Goal: Communication & Community: Answer question/provide support

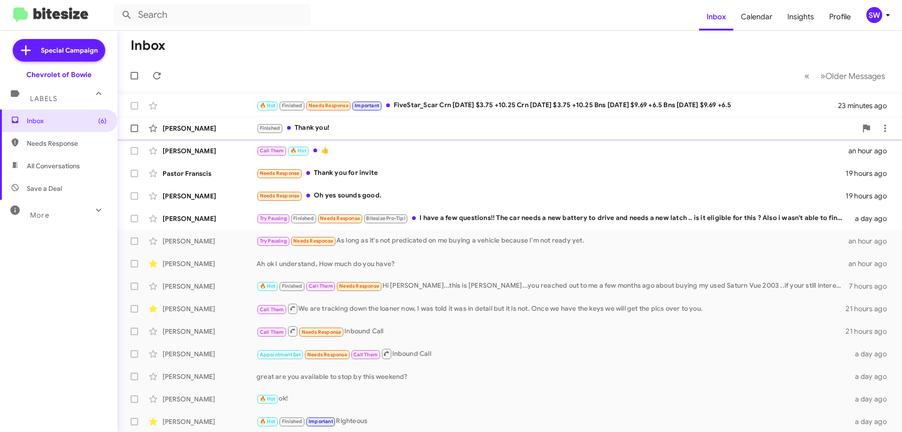
click at [344, 149] on div "Call Them 🔥 Hot 👍" at bounding box center [553, 150] width 592 height 11
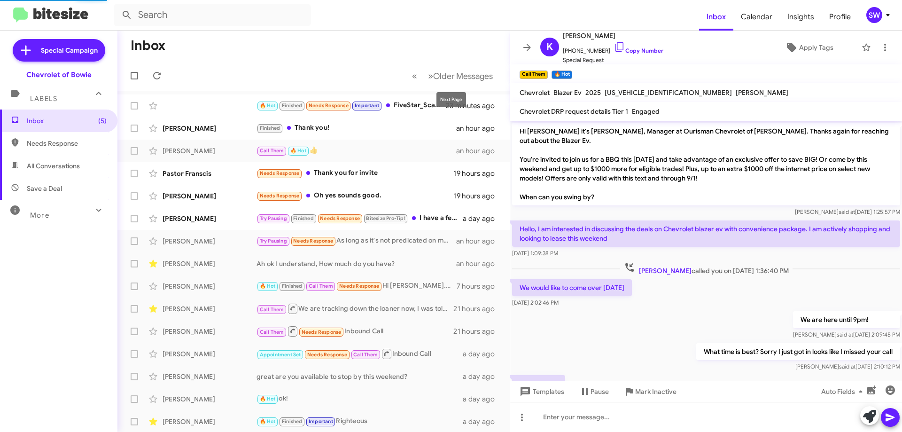
scroll to position [109, 0]
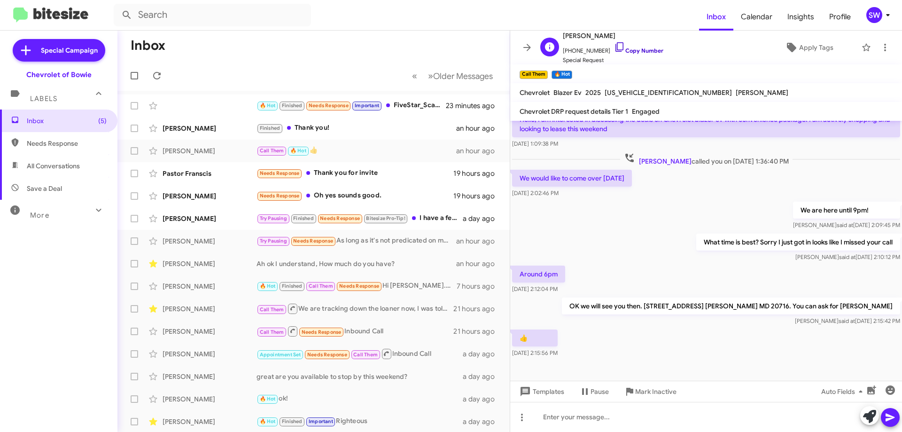
drag, startPoint x: 609, startPoint y: 45, endPoint x: 625, endPoint y: 48, distance: 17.3
click at [614, 45] on icon at bounding box center [619, 46] width 11 height 11
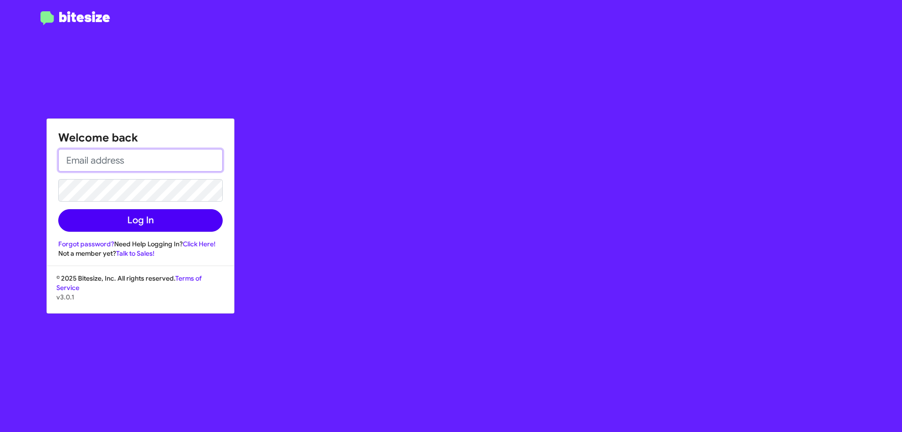
type input "[EMAIL_ADDRESS][DOMAIN_NAME]"
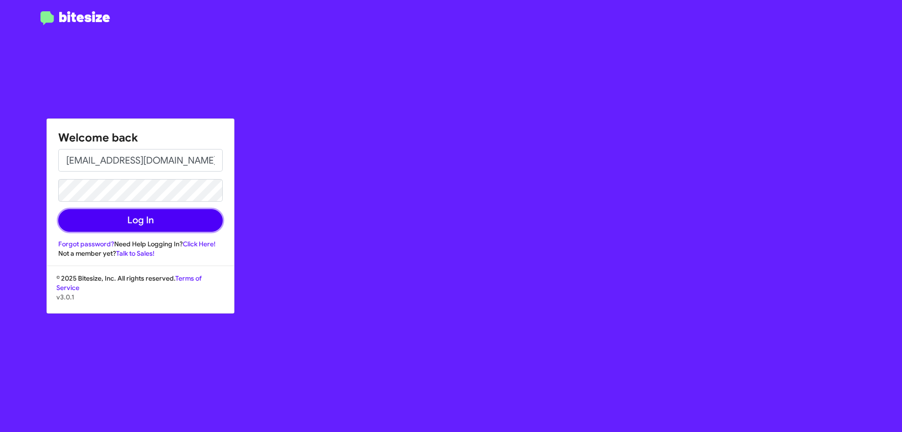
drag, startPoint x: 111, startPoint y: 219, endPoint x: 242, endPoint y: 198, distance: 132.3
click at [111, 219] on button "Log In" at bounding box center [140, 220] width 164 height 23
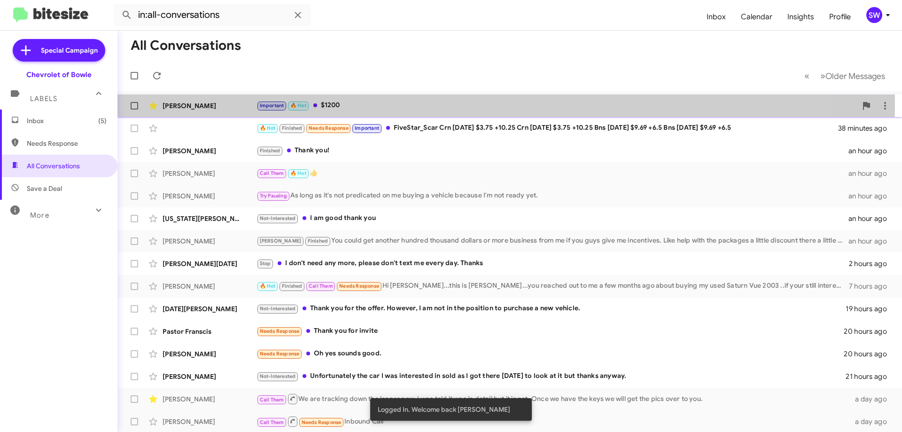
drag, startPoint x: 327, startPoint y: 105, endPoint x: 422, endPoint y: 104, distance: 95.4
click at [328, 104] on div "Important 🔥 Hot $1200" at bounding box center [557, 105] width 601 height 11
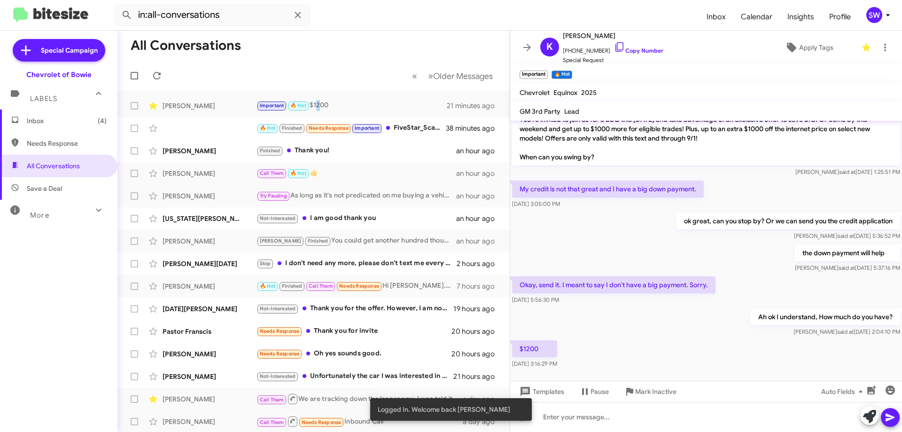
scroll to position [46, 0]
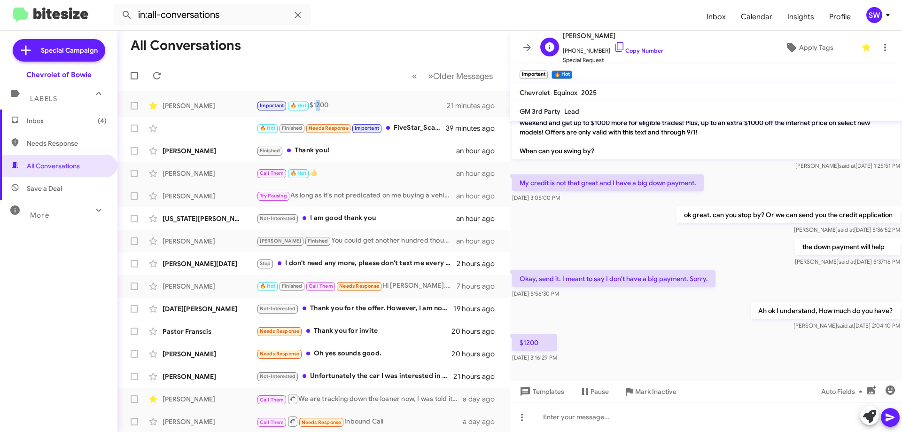
drag, startPoint x: 609, startPoint y: 44, endPoint x: 618, endPoint y: 41, distance: 10.3
click at [614, 43] on icon at bounding box center [619, 46] width 11 height 11
drag, startPoint x: 351, startPoint y: 264, endPoint x: 405, endPoint y: 257, distance: 54.0
click at [354, 263] on div "Stop I don't need any more, please don't text me every day. Thanks" at bounding box center [361, 263] width 208 height 11
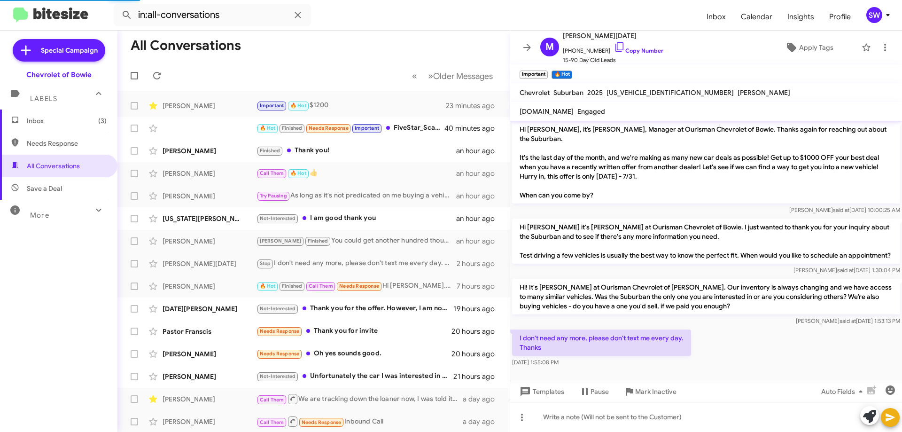
scroll to position [53, 0]
drag, startPoint x: 612, startPoint y: 44, endPoint x: 610, endPoint y: 56, distance: 11.9
click at [614, 45] on icon at bounding box center [619, 46] width 11 height 11
drag, startPoint x: 655, startPoint y: 396, endPoint x: 658, endPoint y: 384, distance: 12.7
click at [656, 392] on span "Mark Inactive" at bounding box center [655, 391] width 41 height 17
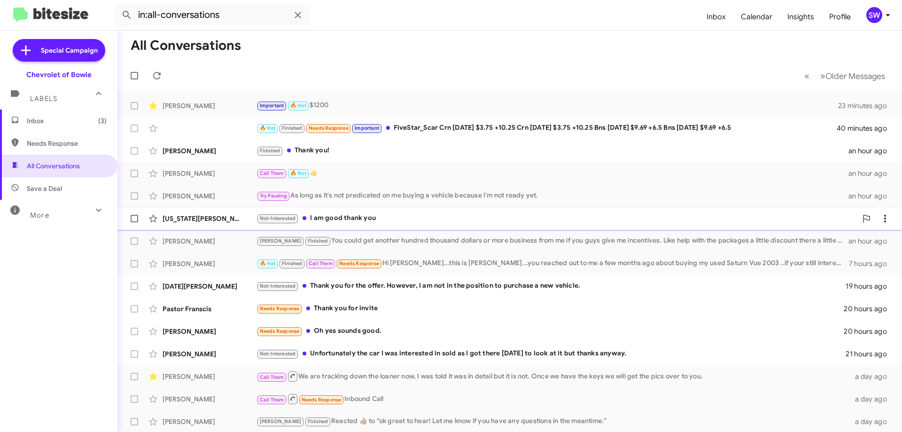
drag, startPoint x: 358, startPoint y: 216, endPoint x: 484, endPoint y: 212, distance: 126.9
click at [359, 216] on div "Not-Interested I am good thank you" at bounding box center [557, 218] width 601 height 11
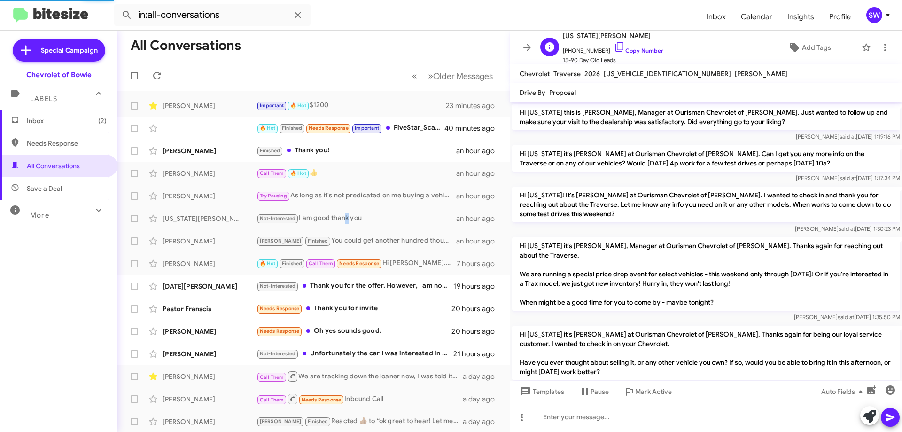
scroll to position [328, 0]
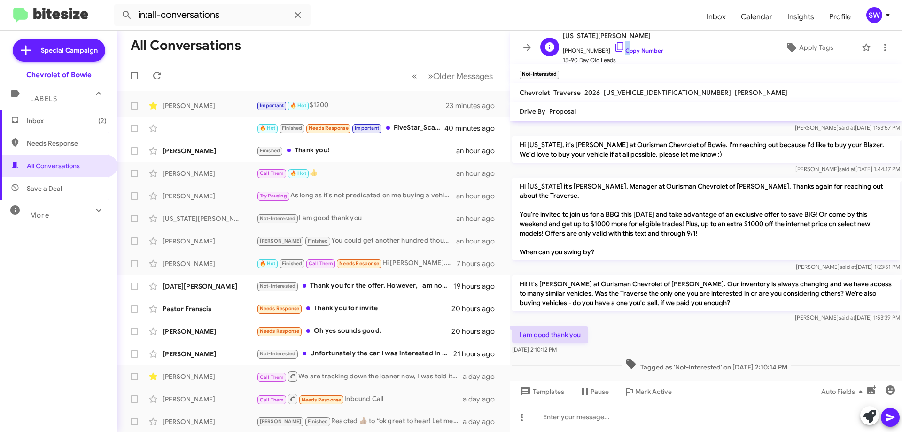
click at [617, 44] on span "[PHONE_NUMBER] Copy Number" at bounding box center [613, 48] width 101 height 14
drag, startPoint x: 611, startPoint y: 45, endPoint x: 613, endPoint y: 49, distance: 5.3
click at [614, 45] on icon at bounding box center [619, 46] width 11 height 11
drag, startPoint x: 339, startPoint y: 285, endPoint x: 607, endPoint y: 244, distance: 270.9
click at [341, 284] on div "Not-Interested Thank you for the offer. However, I am not in the position to pu…" at bounding box center [355, 286] width 197 height 11
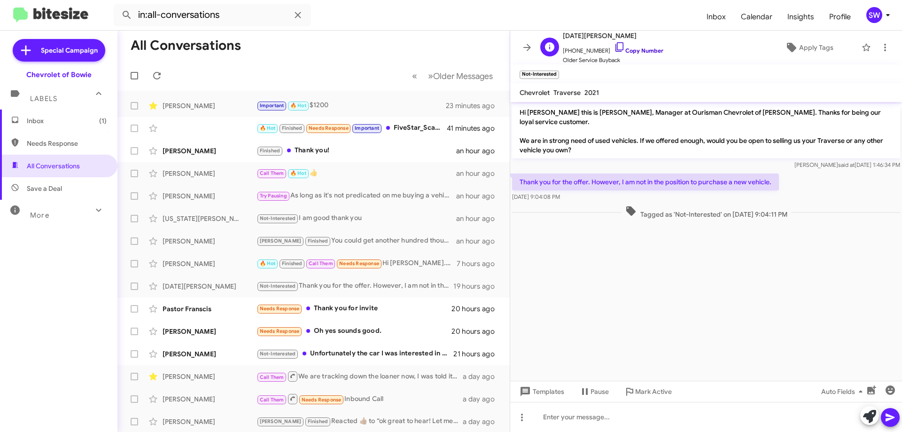
click at [614, 47] on icon at bounding box center [619, 46] width 11 height 11
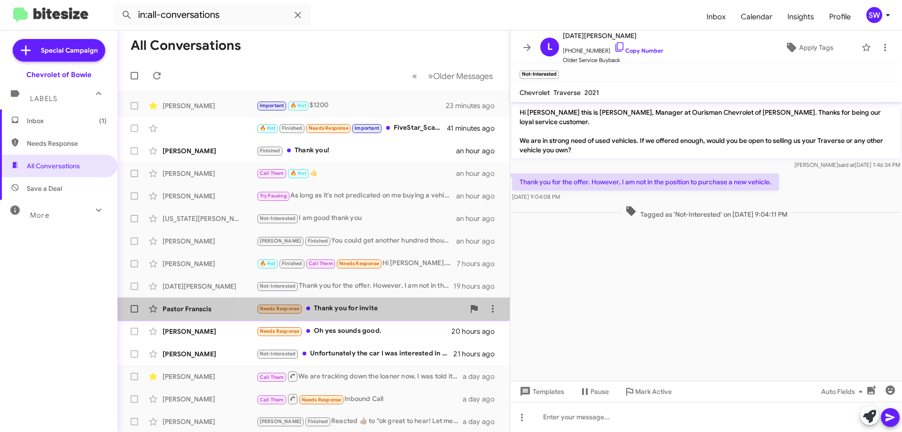
drag, startPoint x: 358, startPoint y: 307, endPoint x: 431, endPoint y: 297, distance: 73.9
click at [359, 307] on div "Needs Response Thank you for invite" at bounding box center [361, 308] width 208 height 11
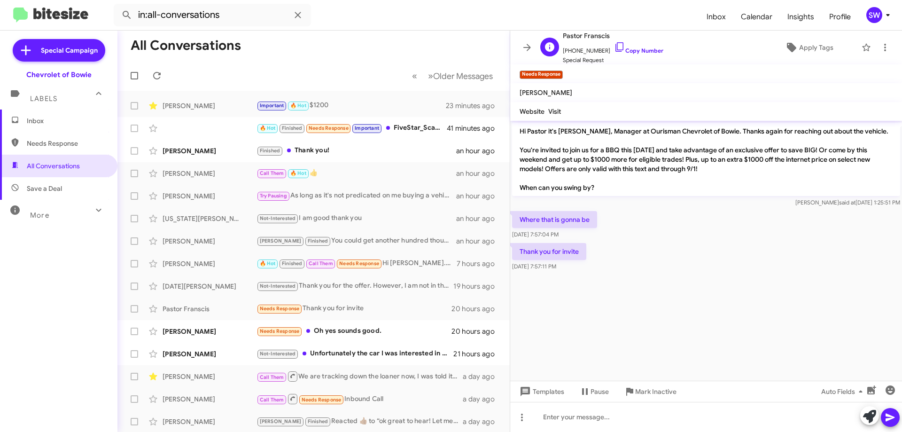
drag, startPoint x: 610, startPoint y: 43, endPoint x: 659, endPoint y: 58, distance: 51.6
click at [614, 43] on icon at bounding box center [619, 46] width 11 height 11
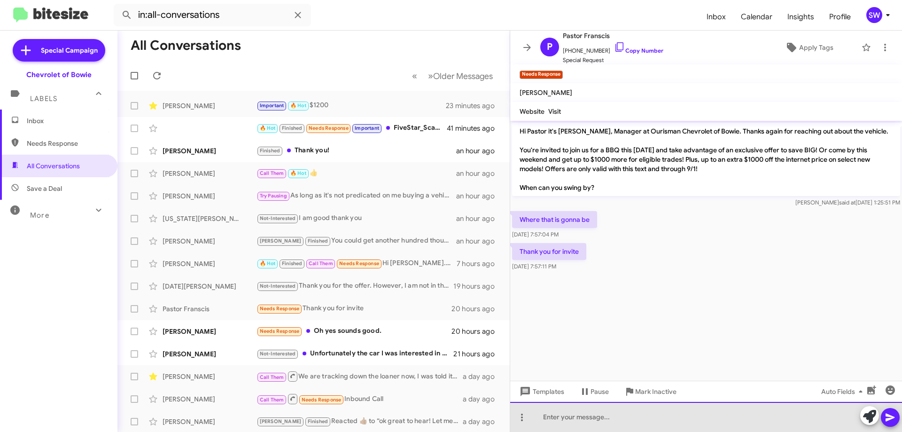
click at [578, 425] on div at bounding box center [706, 417] width 392 height 30
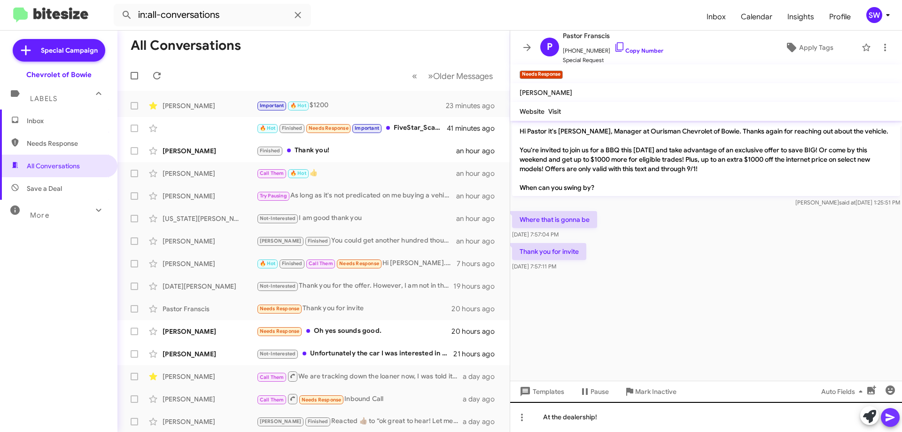
drag, startPoint x: 889, startPoint y: 413, endPoint x: 820, endPoint y: 417, distance: 68.2
click at [889, 413] on icon at bounding box center [890, 417] width 11 height 11
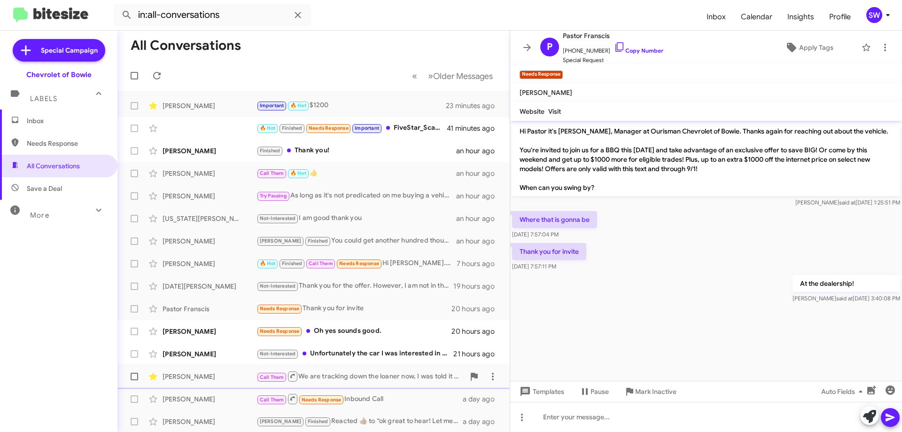
drag, startPoint x: 641, startPoint y: 390, endPoint x: 679, endPoint y: 377, distance: 40.3
click at [642, 391] on span "Mark Inactive" at bounding box center [655, 391] width 41 height 17
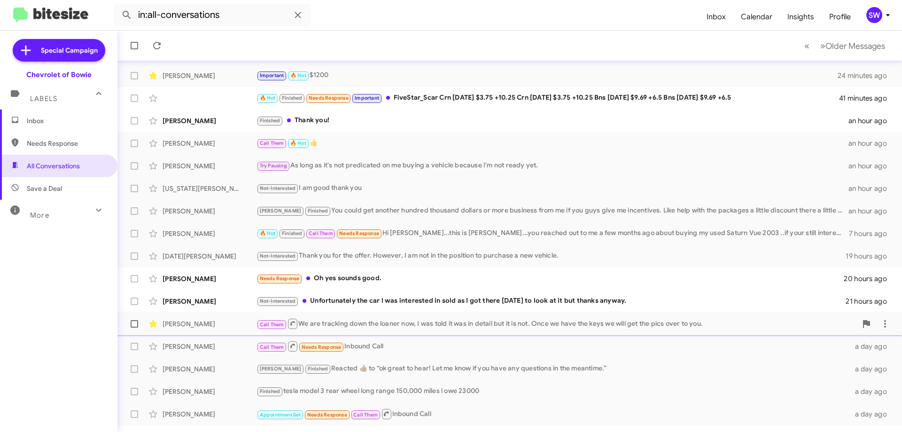
scroll to position [69, 0]
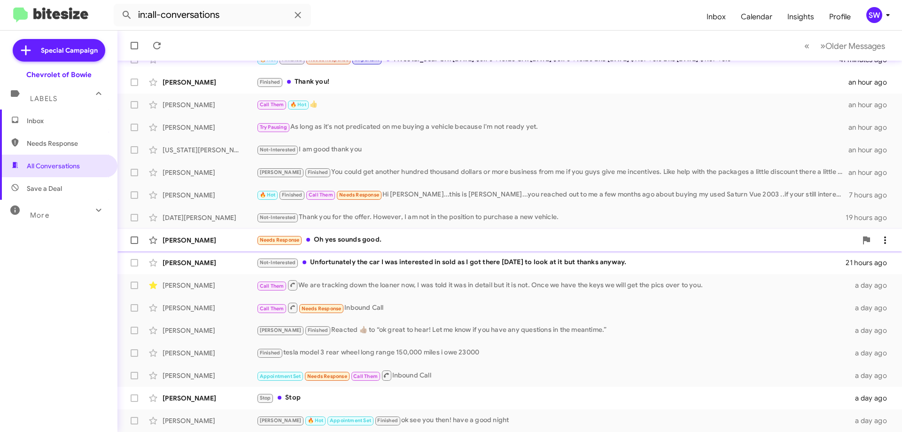
drag, startPoint x: 338, startPoint y: 240, endPoint x: 490, endPoint y: 238, distance: 151.8
click at [343, 239] on div "Needs Response Oh yes sounds good." at bounding box center [557, 239] width 601 height 11
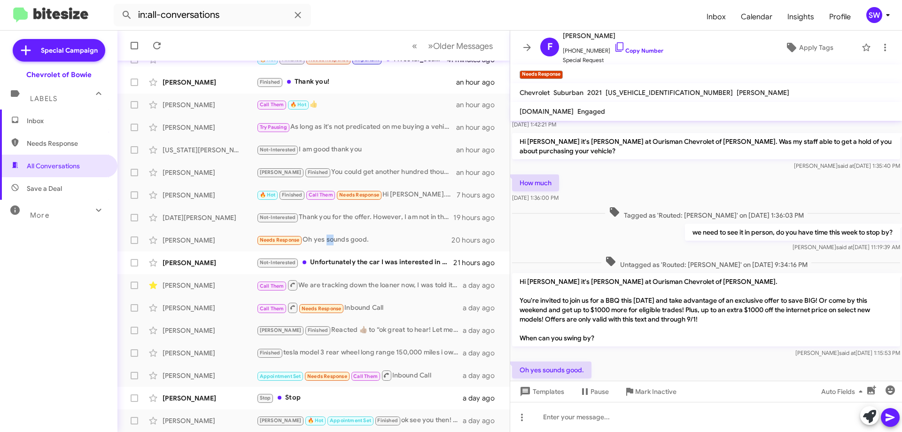
scroll to position [157, 0]
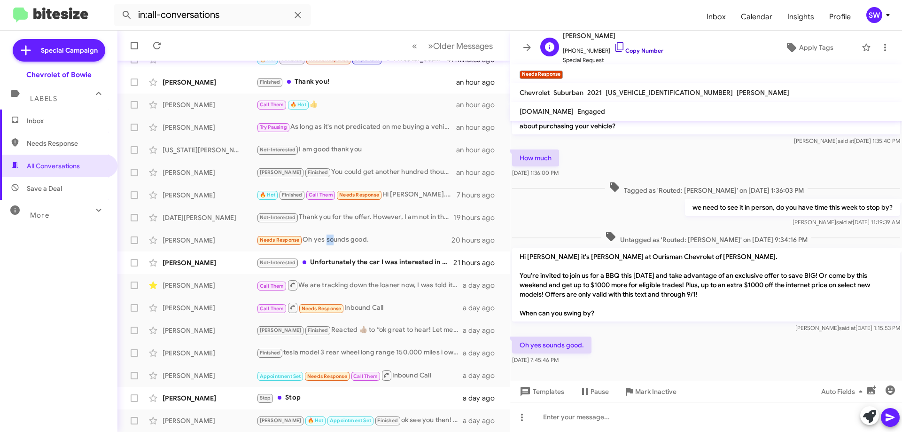
drag, startPoint x: 612, startPoint y: 46, endPoint x: 620, endPoint y: 49, distance: 8.0
click at [614, 46] on icon at bounding box center [619, 46] width 11 height 11
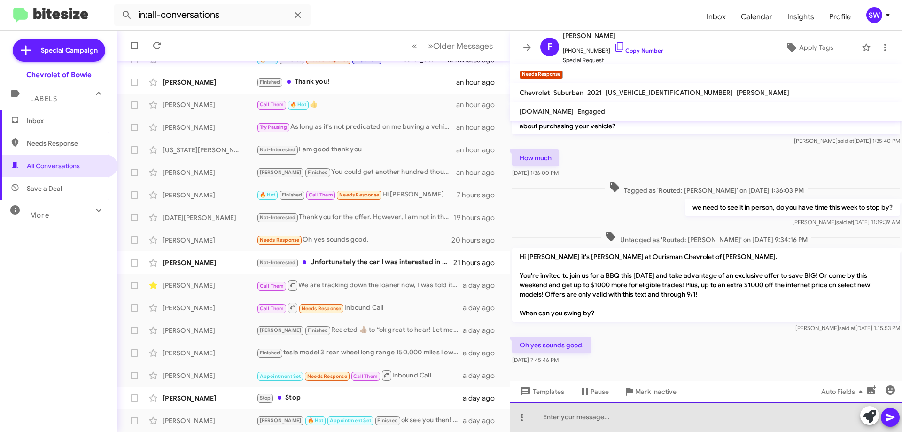
click at [609, 413] on div at bounding box center [706, 417] width 392 height 30
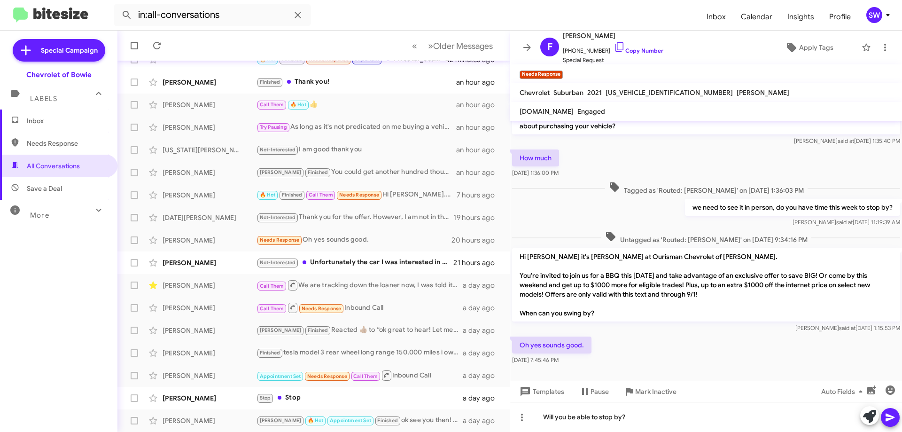
drag, startPoint x: 889, startPoint y: 418, endPoint x: 688, endPoint y: 392, distance: 201.9
click at [888, 418] on icon at bounding box center [890, 417] width 11 height 11
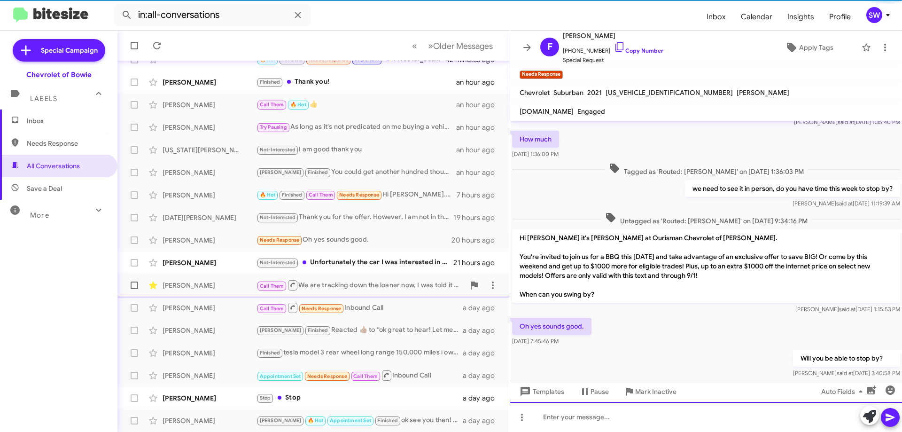
scroll to position [192, 0]
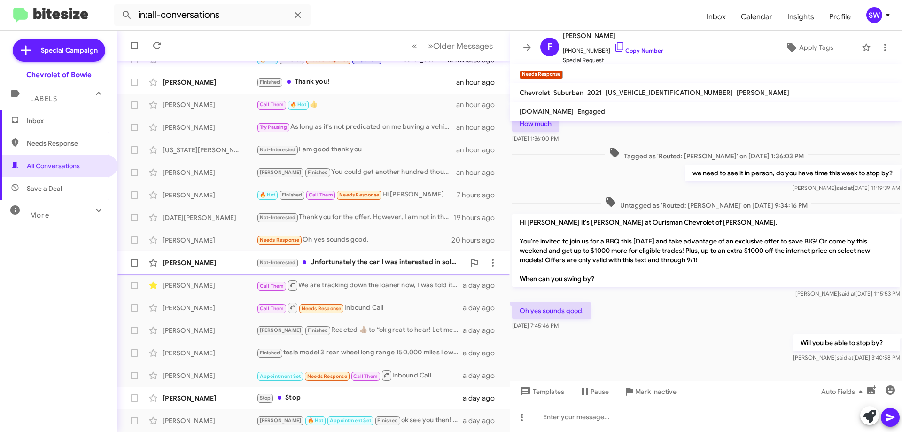
click at [347, 264] on div "Not-Interested Unfortunately the car I was interested in sold as I got there [D…" at bounding box center [361, 262] width 208 height 11
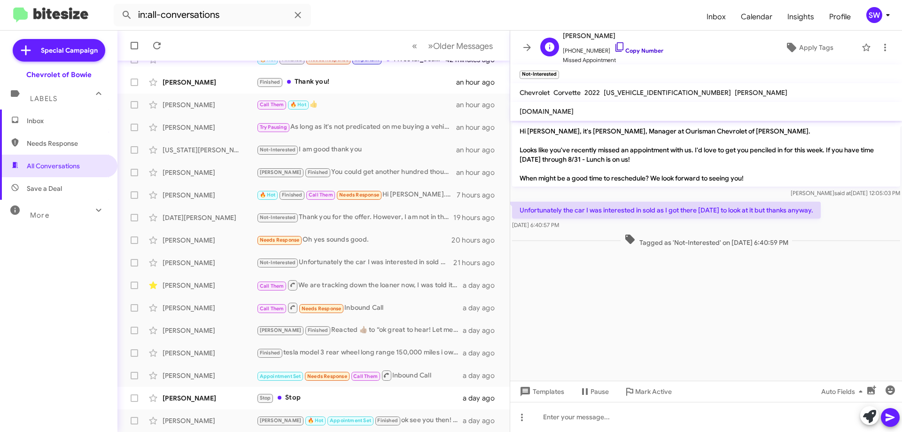
drag, startPoint x: 611, startPoint y: 44, endPoint x: 620, endPoint y: 49, distance: 10.1
click at [614, 45] on icon at bounding box center [619, 46] width 11 height 11
click at [50, 139] on span "Needs Response" at bounding box center [67, 143] width 80 height 9
type input "in:needs-response"
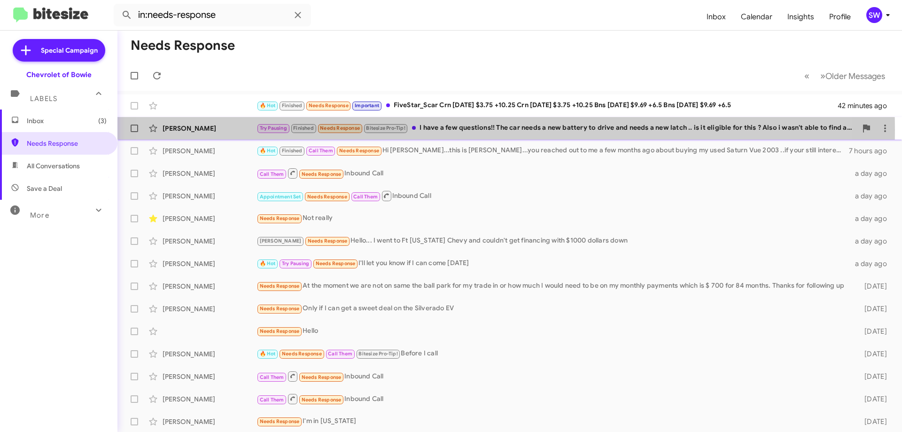
drag, startPoint x: 456, startPoint y: 129, endPoint x: 498, endPoint y: 126, distance: 42.4
click at [456, 130] on div "Try Pausing Finished Needs Response Bitesize Pro-Tip! I have a few questions!! …" at bounding box center [557, 128] width 601 height 11
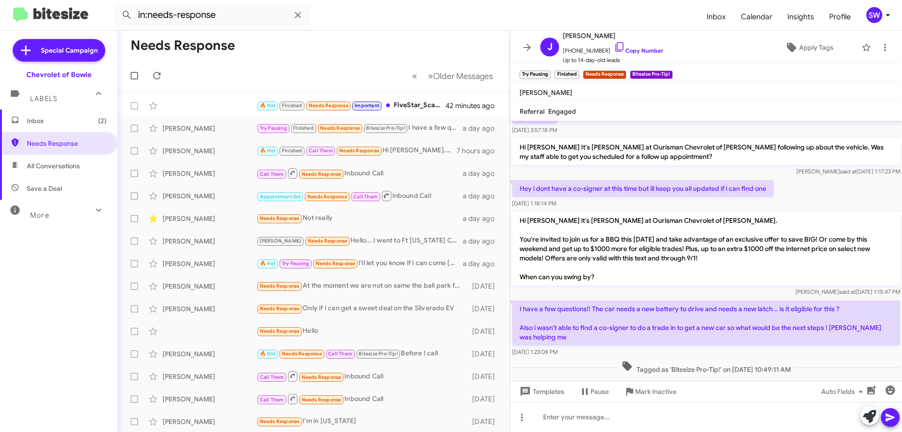
scroll to position [157, 0]
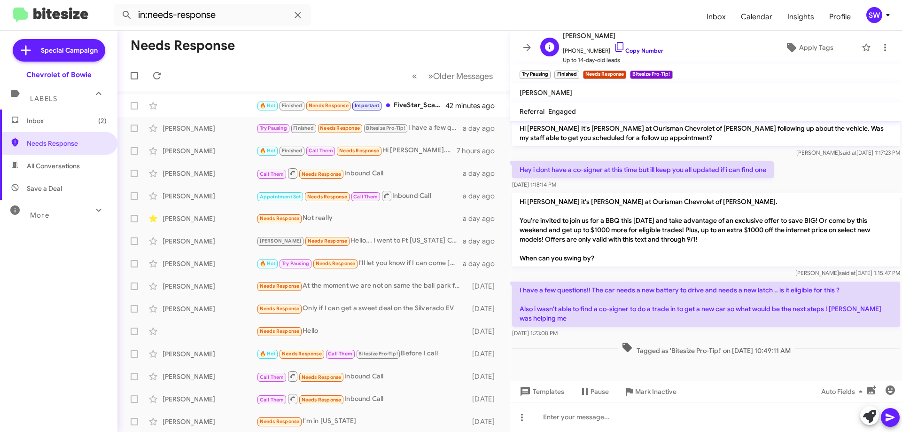
click at [614, 47] on icon at bounding box center [619, 46] width 11 height 11
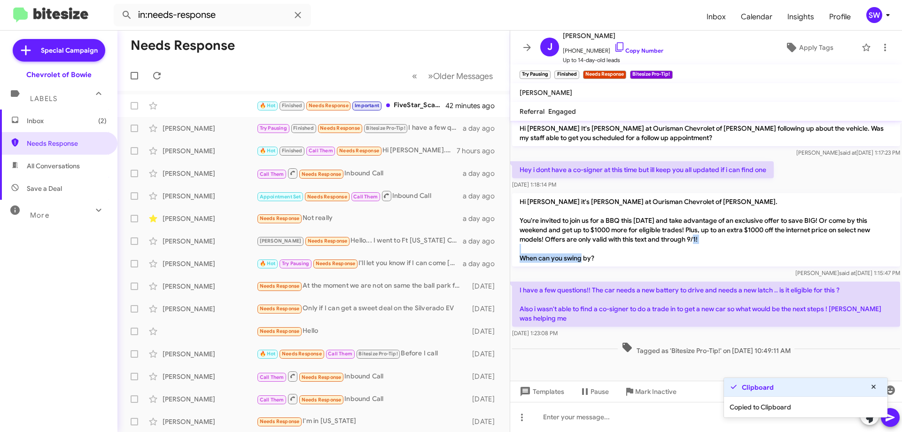
drag, startPoint x: 543, startPoint y: 255, endPoint x: 617, endPoint y: 225, distance: 79.7
click at [614, 250] on p "Hi [PERSON_NAME] it's [PERSON_NAME] at Ourisman Chevrolet of [PERSON_NAME]. You…" at bounding box center [706, 229] width 388 height 73
click at [616, 225] on p "Hi [PERSON_NAME] it's [PERSON_NAME] at Ourisman Chevrolet of [PERSON_NAME]. You…" at bounding box center [706, 229] width 388 height 73
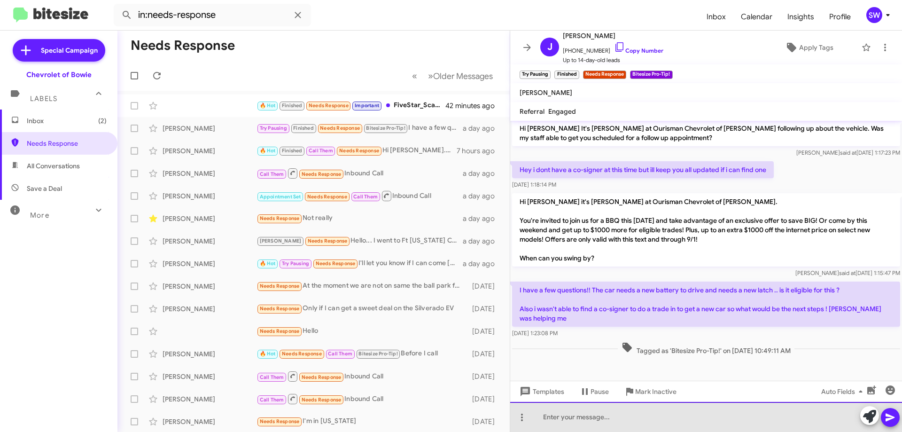
drag, startPoint x: 585, startPoint y: 420, endPoint x: 600, endPoint y: 413, distance: 15.6
click at [586, 420] on div at bounding box center [706, 417] width 392 height 30
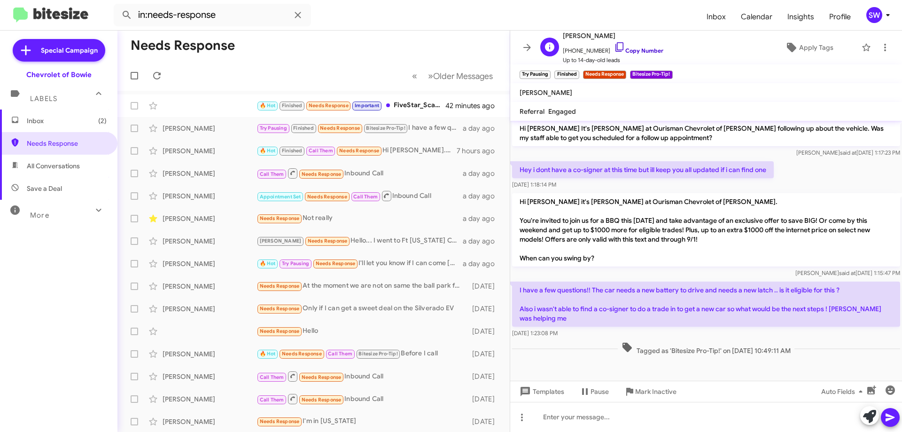
drag, startPoint x: 610, startPoint y: 46, endPoint x: 684, endPoint y: 69, distance: 76.8
click at [614, 47] on icon at bounding box center [619, 46] width 11 height 11
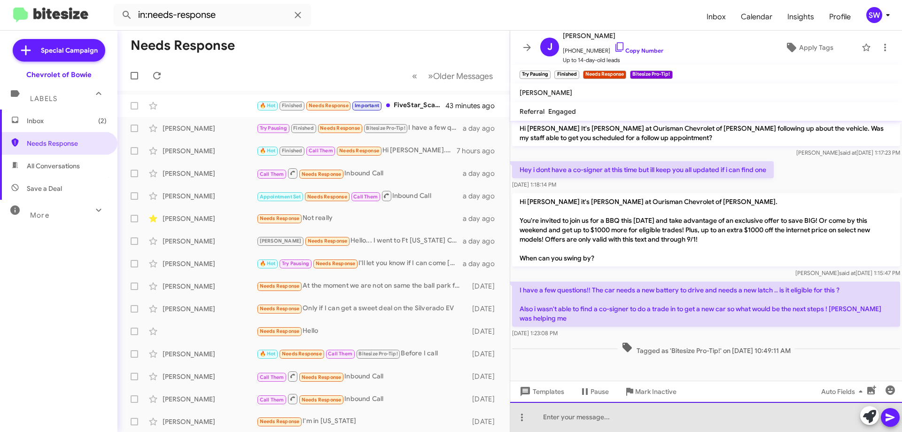
click at [634, 419] on div at bounding box center [706, 417] width 392 height 30
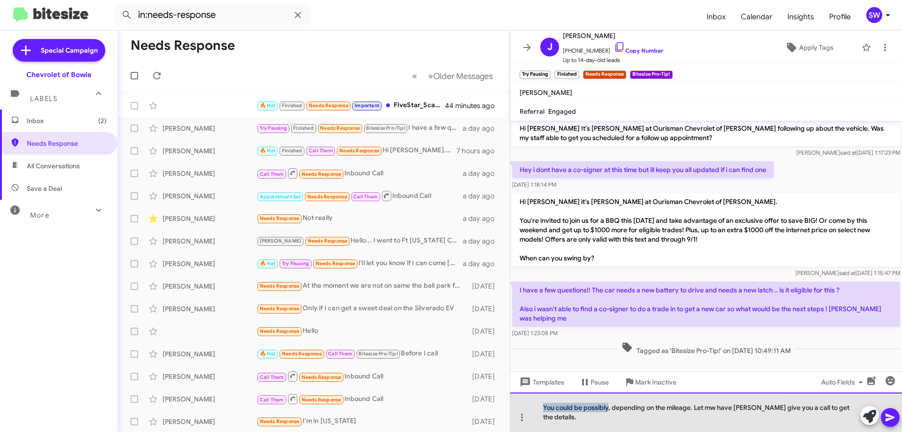
drag, startPoint x: 563, startPoint y: 415, endPoint x: 608, endPoint y: 415, distance: 44.2
click at [608, 415] on div "You could be possibly, depending on the mileage. Let mw have [PERSON_NAME] give…" at bounding box center [706, 411] width 392 height 39
drag, startPoint x: 687, startPoint y: 418, endPoint x: 537, endPoint y: 417, distance: 150.4
click at [537, 417] on div "It could be possibly, depending on the mileage. Let mw have [PERSON_NAME] give …" at bounding box center [706, 411] width 392 height 39
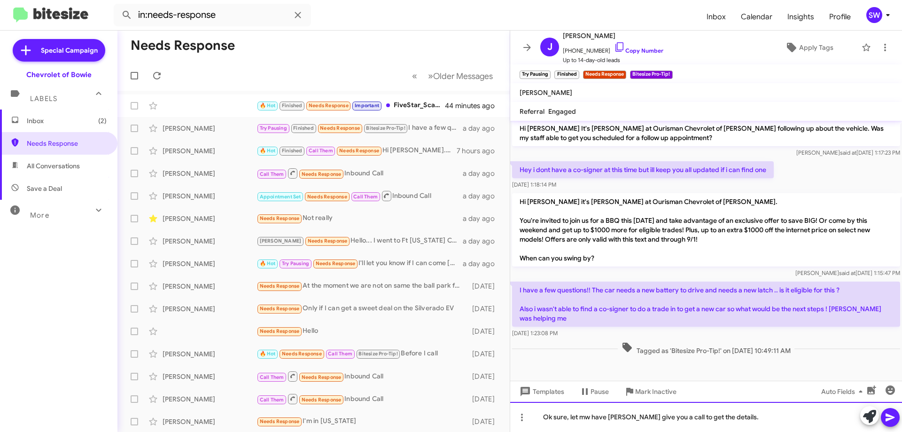
click at [588, 420] on div "Ok sure, let mw have [PERSON_NAME] give you a call to get the details." at bounding box center [706, 417] width 392 height 30
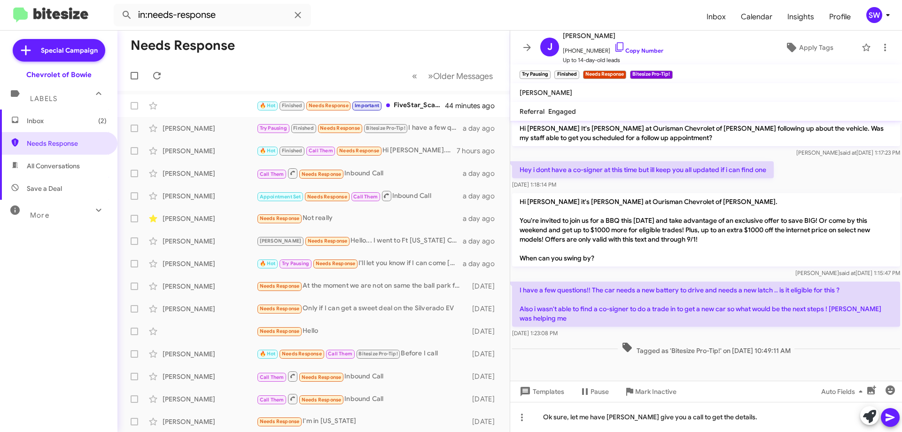
drag, startPoint x: 889, startPoint y: 417, endPoint x: 886, endPoint y: 422, distance: 5.7
click at [886, 422] on icon at bounding box center [890, 417] width 11 height 11
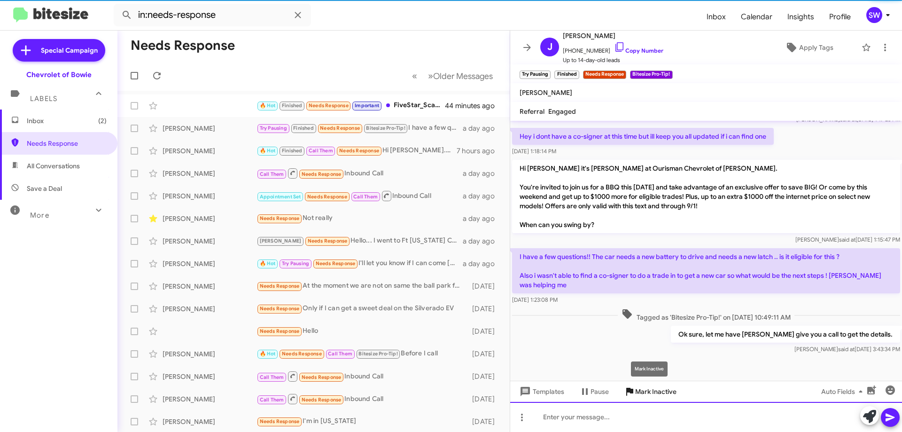
scroll to position [192, 0]
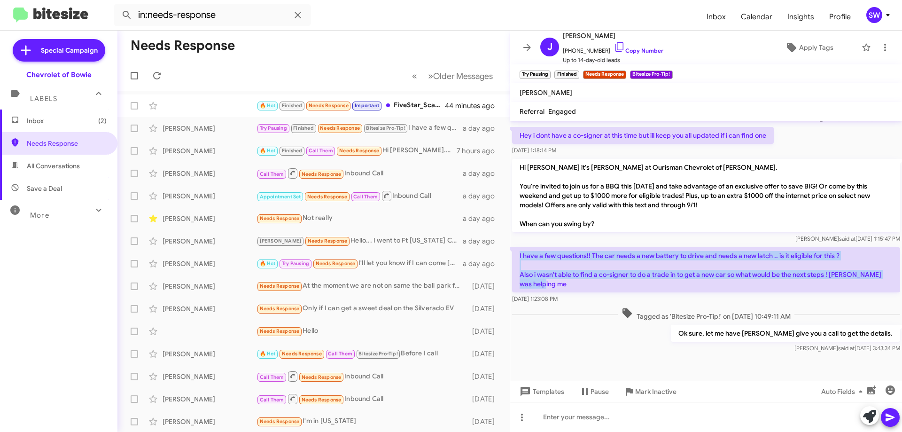
drag, startPoint x: 520, startPoint y: 253, endPoint x: 552, endPoint y: 281, distance: 42.9
click at [555, 283] on p "I have a few questions!! The car needs a new battery to drive and needs a new l…" at bounding box center [706, 269] width 388 height 45
copy p "I have a few questions!! The car needs a new battery to drive and needs a new l…"
drag, startPoint x: 646, startPoint y: 390, endPoint x: 658, endPoint y: 382, distance: 14.6
click at [652, 388] on span "Mark Inactive" at bounding box center [655, 391] width 41 height 17
